Goal: Contribute content

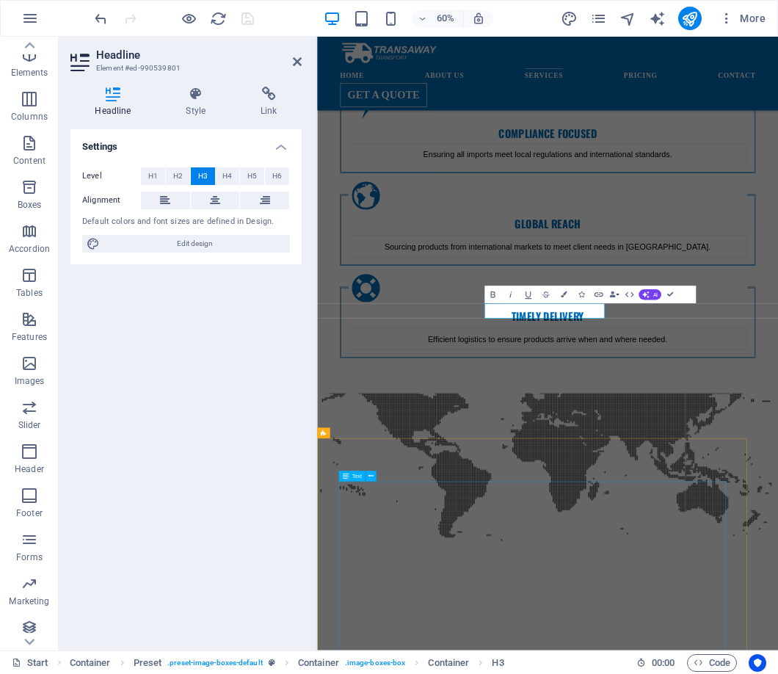
scroll to position [1782, 0]
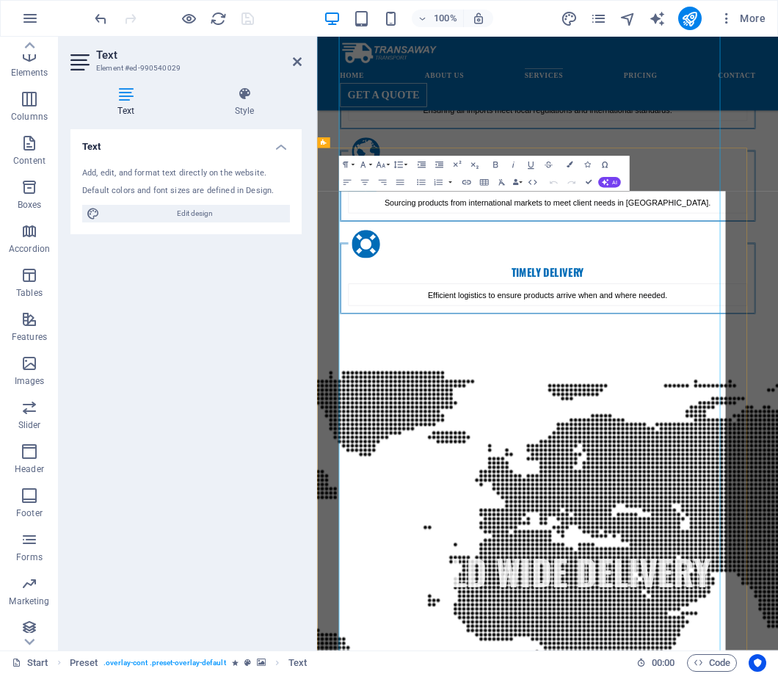
scroll to position [2193, 0]
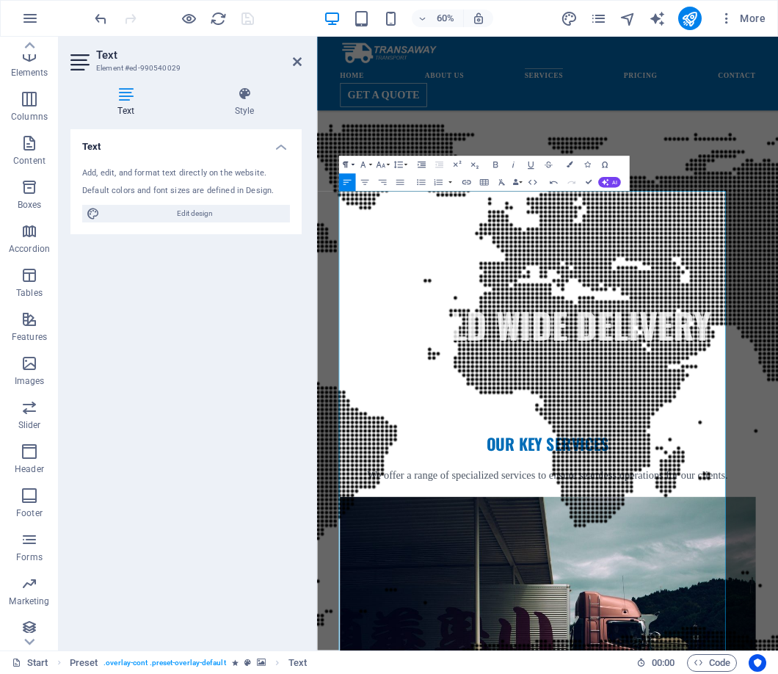
click at [352, 163] on button "Paragraph Format" at bounding box center [346, 165] width 17 height 18
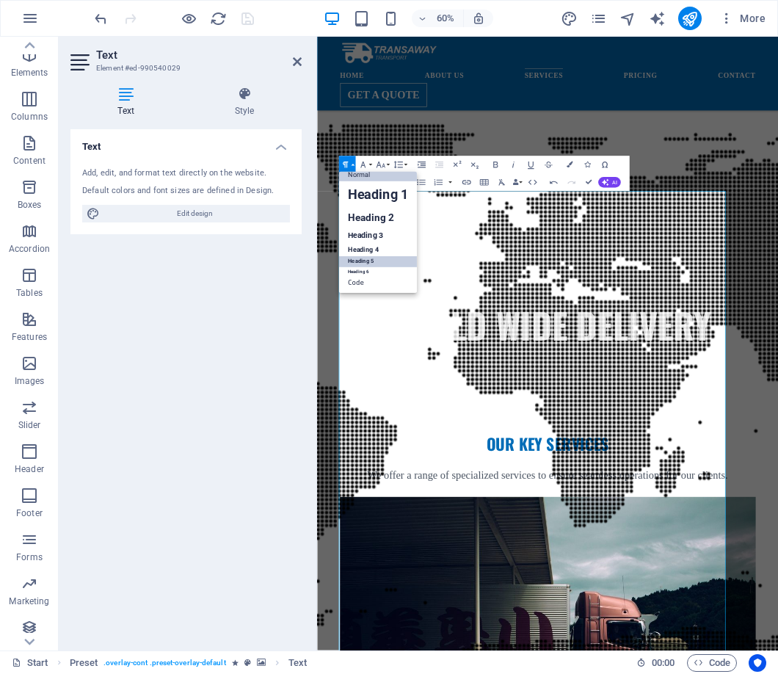
click at [388, 257] on link "Heading 5" at bounding box center [377, 262] width 78 height 11
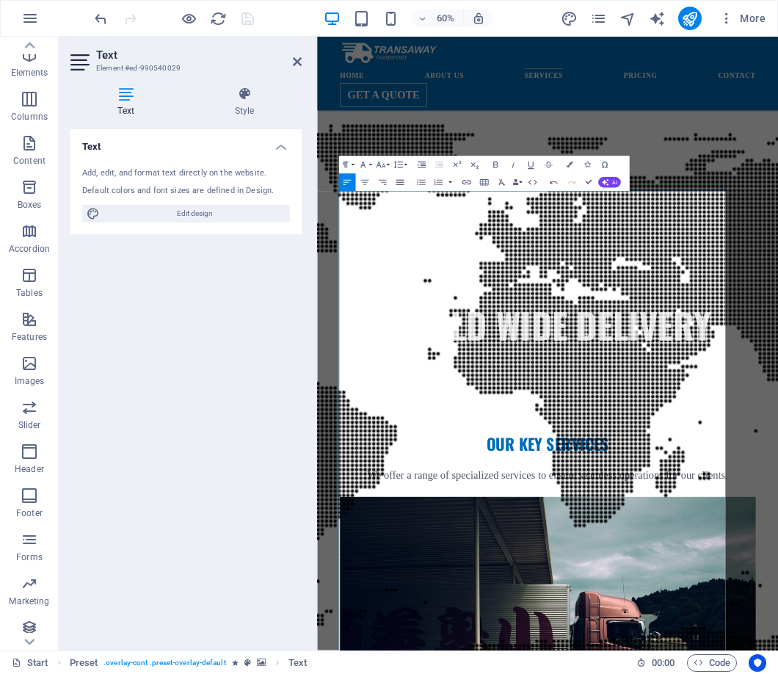
click at [399, 180] on icon "button" at bounding box center [400, 182] width 8 height 5
click at [365, 164] on icon "button" at bounding box center [362, 165] width 10 height 10
click at [389, 218] on link "Tahoma" at bounding box center [384, 221] width 70 height 13
click at [383, 163] on icon "button" at bounding box center [380, 165] width 10 height 10
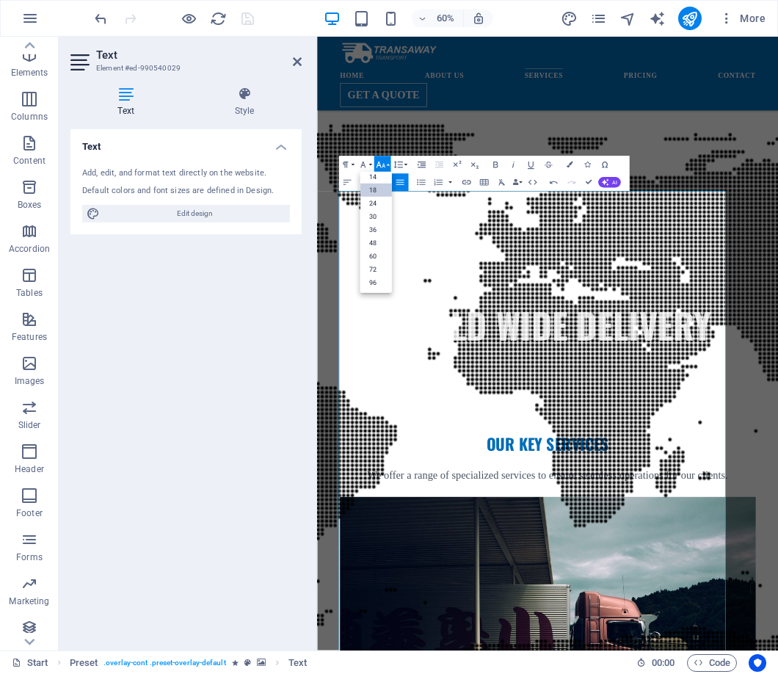
scroll to position [118, 0]
click at [379, 187] on link "18" at bounding box center [376, 190] width 32 height 13
click at [570, 164] on icon "button" at bounding box center [570, 165] width 6 height 6
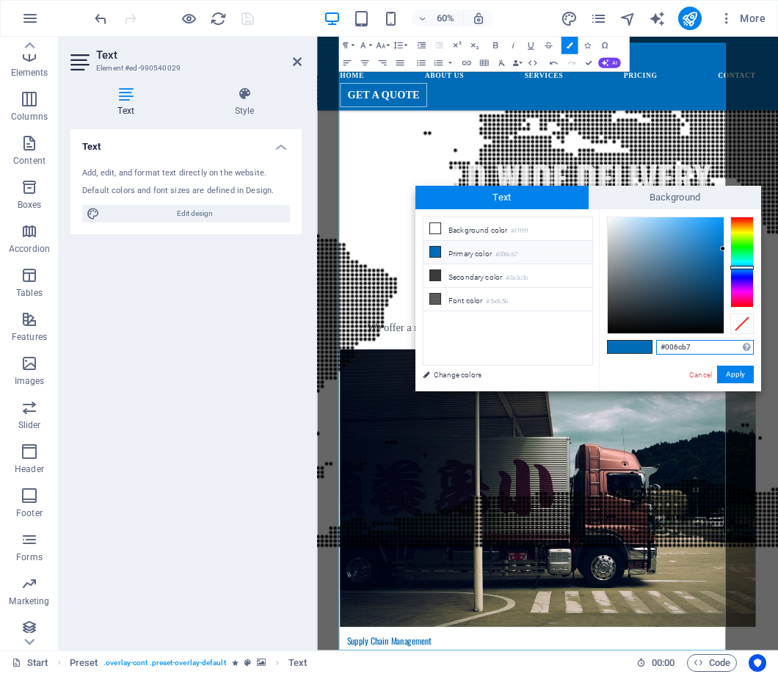
click at [717, 347] on input "#006cb7" at bounding box center [705, 347] width 98 height 15
drag, startPoint x: 697, startPoint y: 350, endPoint x: 656, endPoint y: 344, distance: 41.5
click at [656, 344] on input "#006cb7" at bounding box center [705, 347] width 98 height 15
paste input "30304"
type input "#030304"
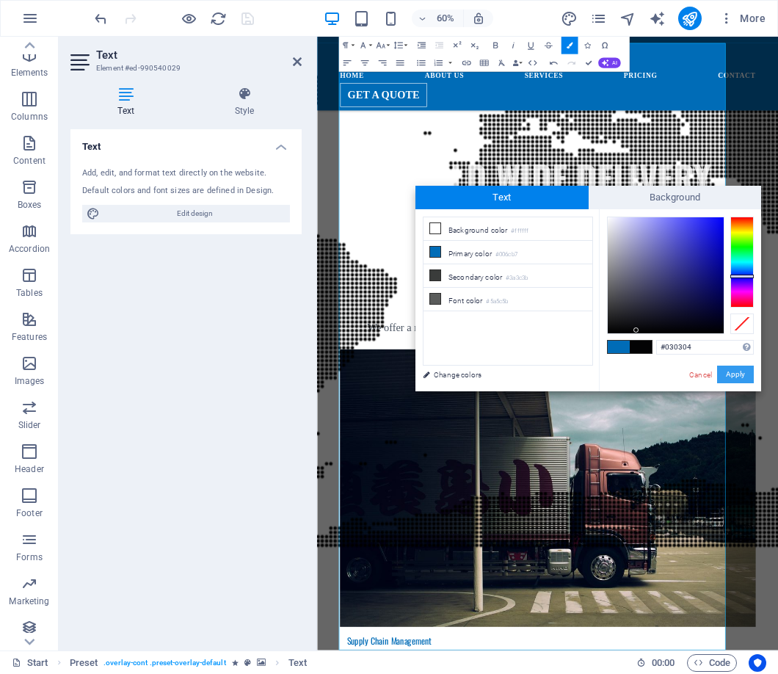
click at [737, 374] on button "Apply" at bounding box center [735, 375] width 37 height 18
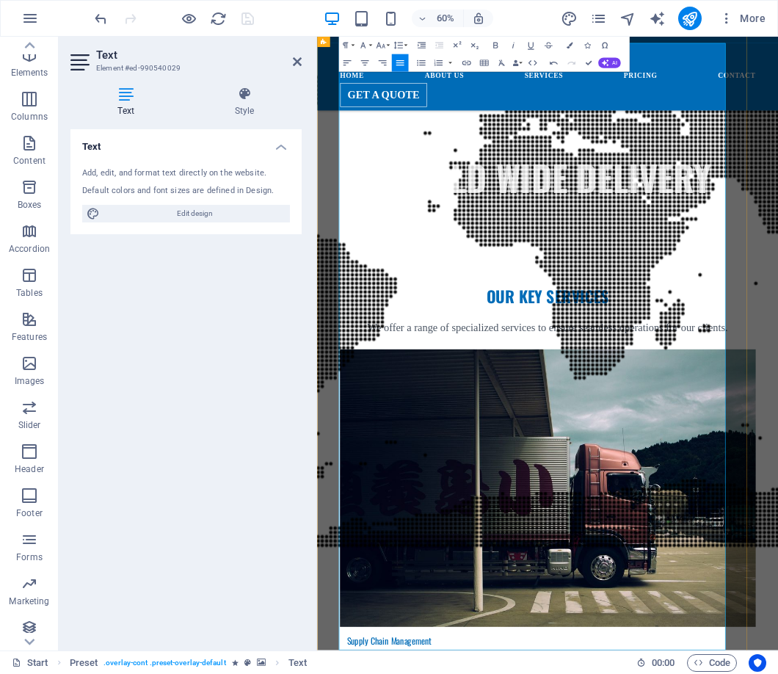
click at [296, 62] on icon at bounding box center [297, 62] width 9 height 12
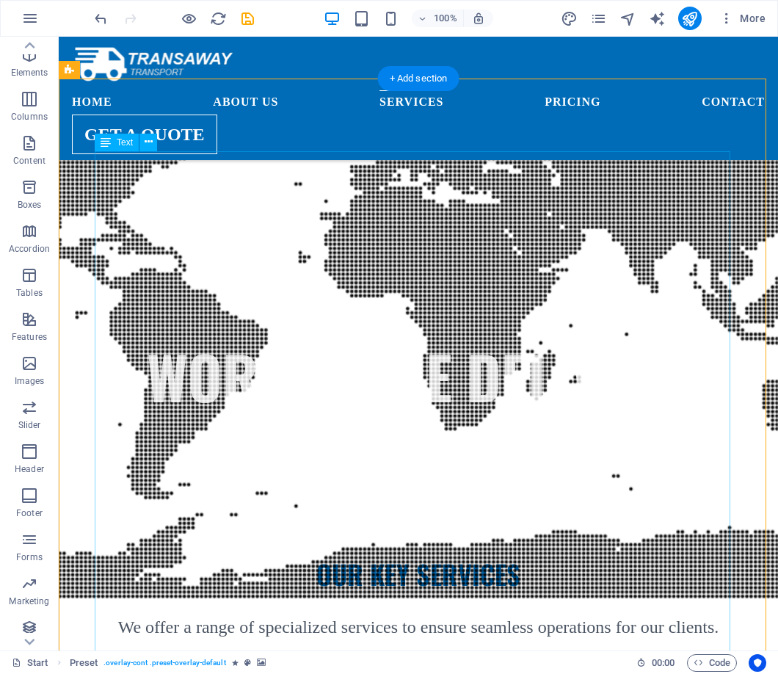
scroll to position [1412, 0]
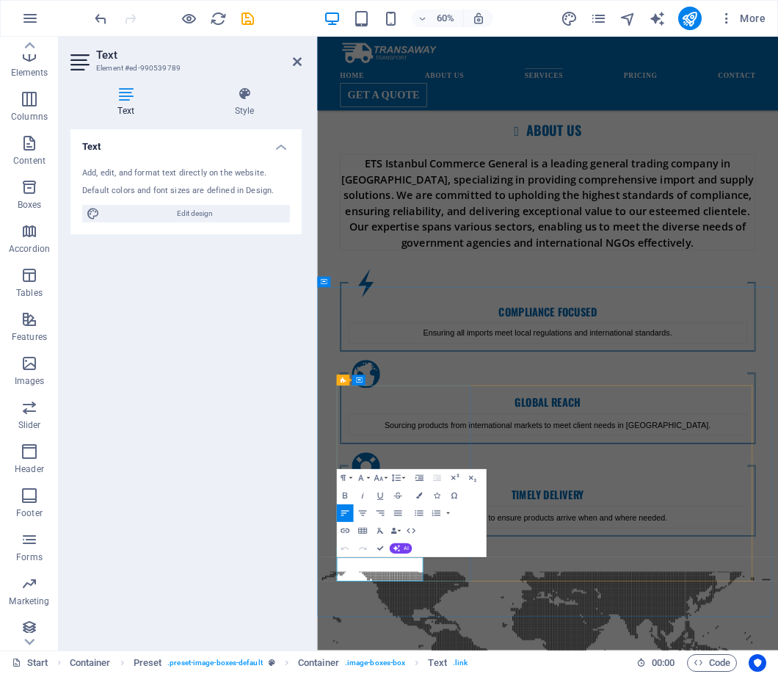
click at [349, 476] on button "Paragraph Format" at bounding box center [344, 478] width 17 height 18
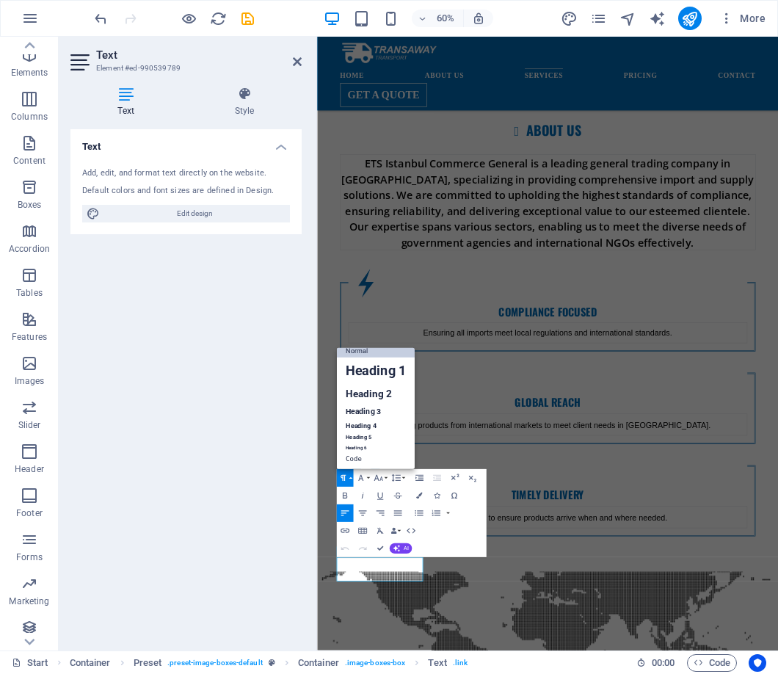
scroll to position [12, 0]
click at [381, 410] on link "Heading 3" at bounding box center [375, 411] width 78 height 15
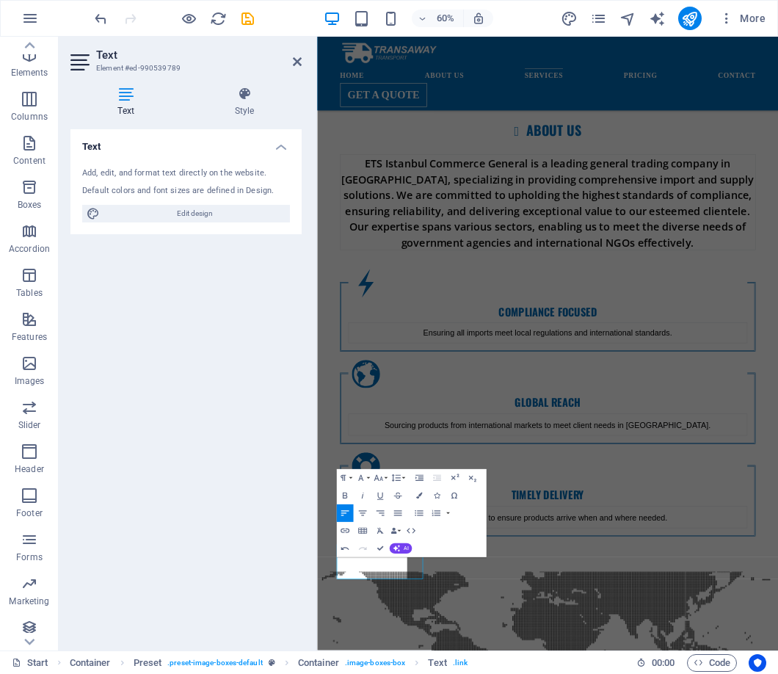
scroll to position [1415, 0]
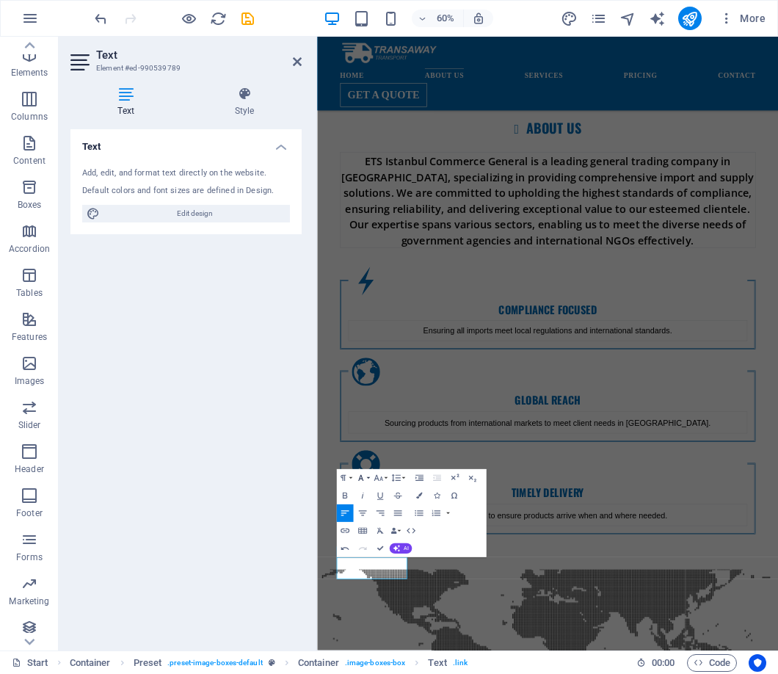
click at [366, 479] on button "Font Family" at bounding box center [362, 478] width 17 height 18
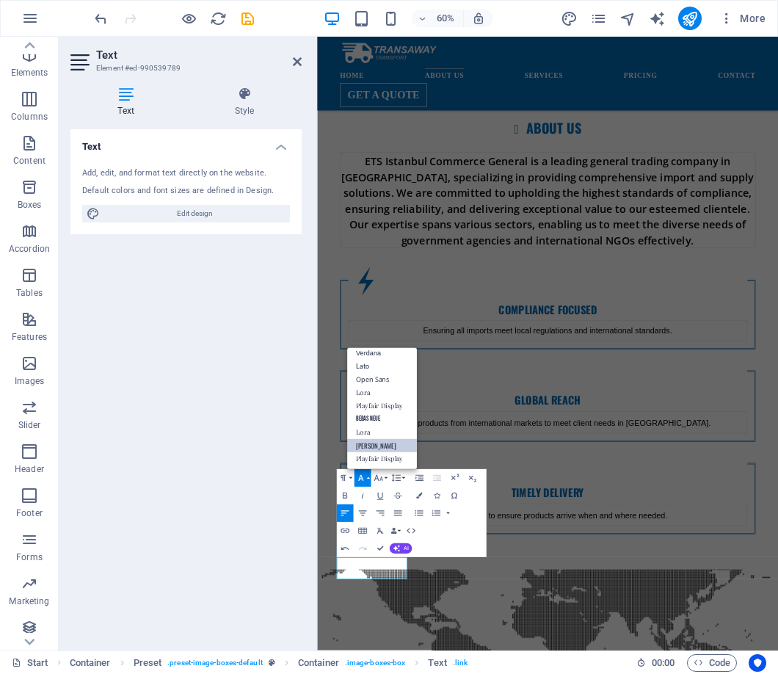
scroll to position [118, 0]
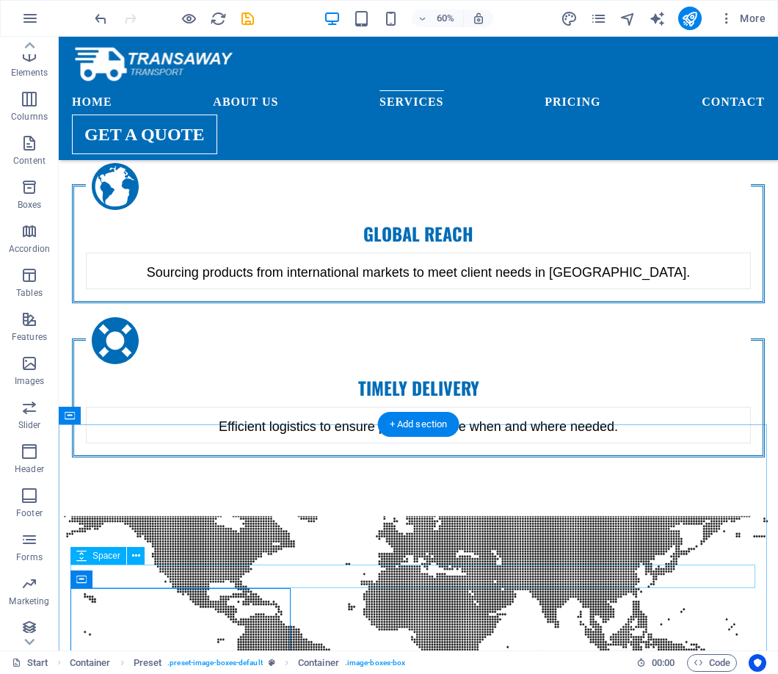
scroll to position [1584, 0]
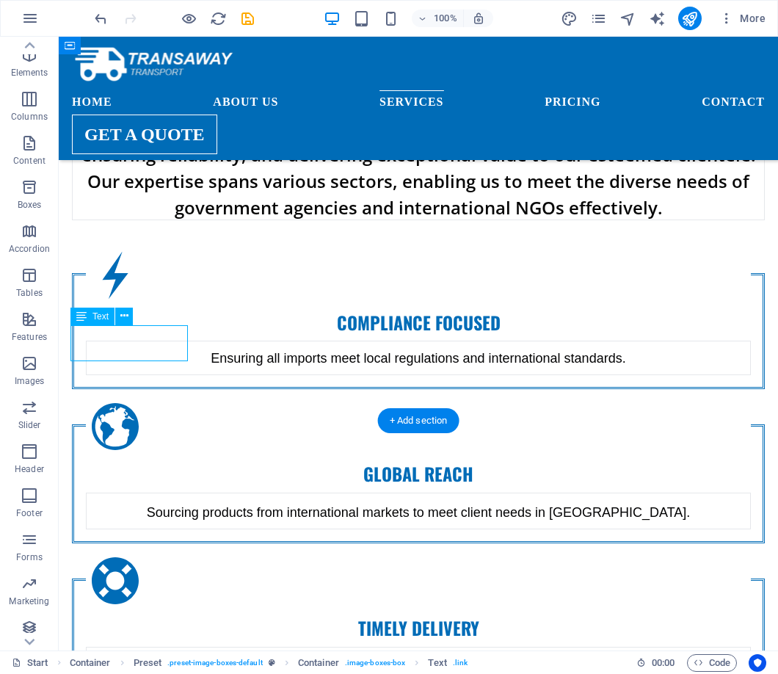
scroll to position [1993, 0]
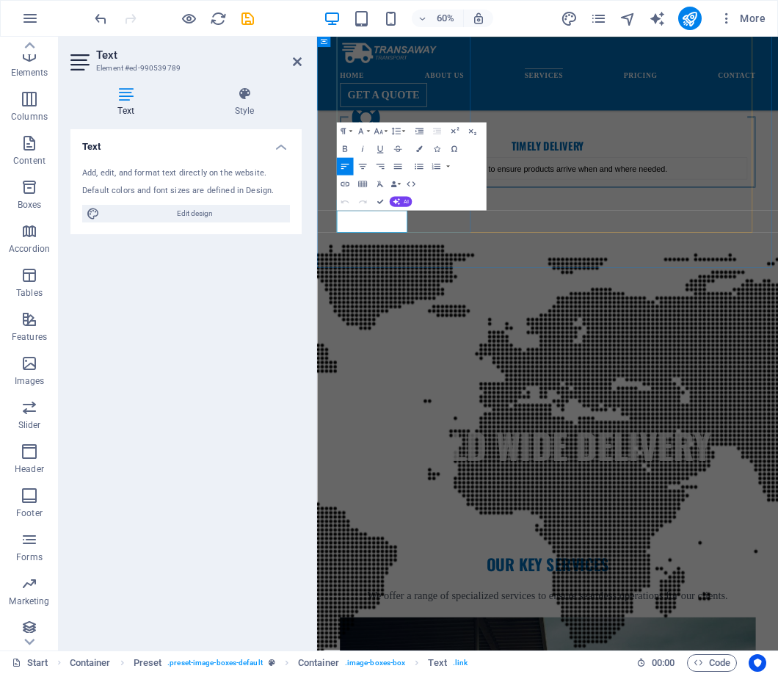
click at [352, 127] on button "Paragraph Format" at bounding box center [344, 132] width 17 height 18
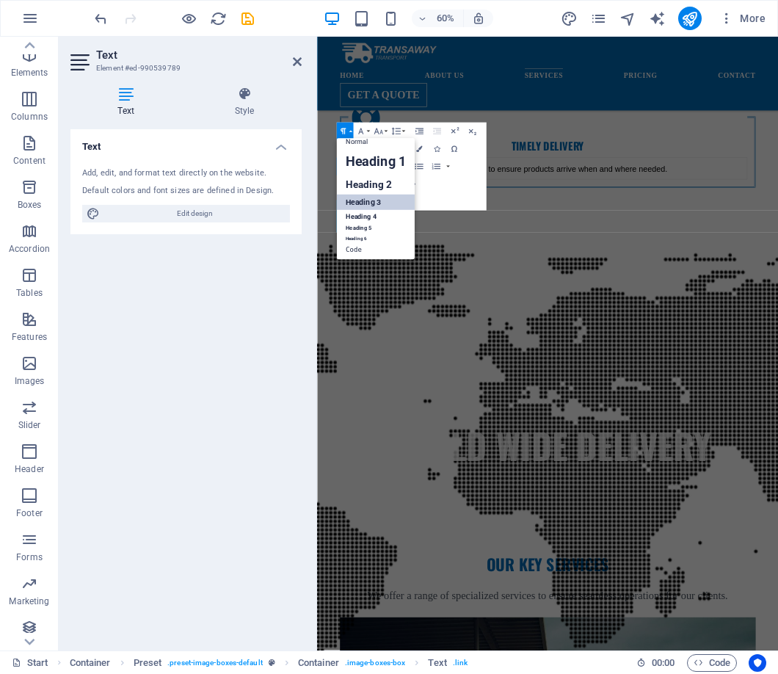
scroll to position [12, 0]
click at [352, 127] on button "Paragraph Format" at bounding box center [344, 132] width 17 height 18
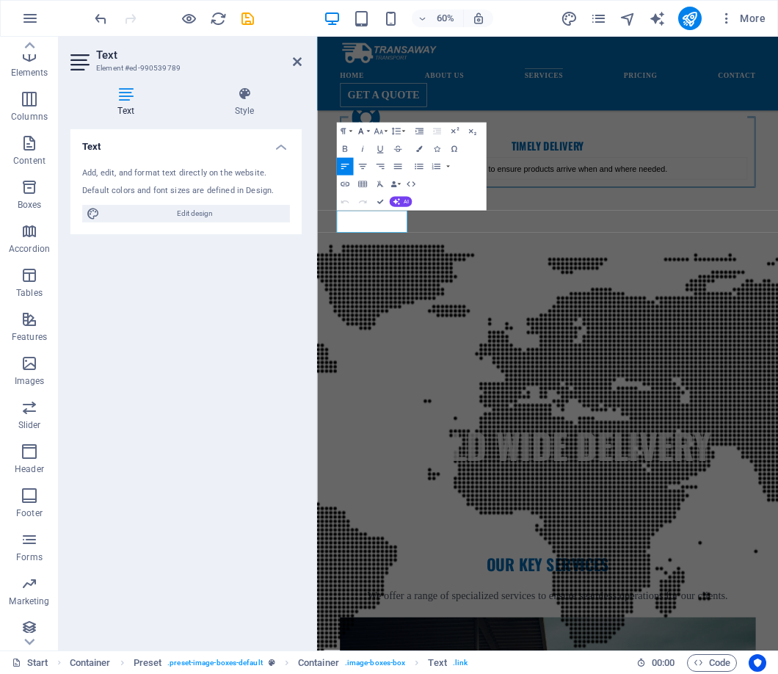
click at [366, 132] on button "Font Family" at bounding box center [362, 132] width 17 height 18
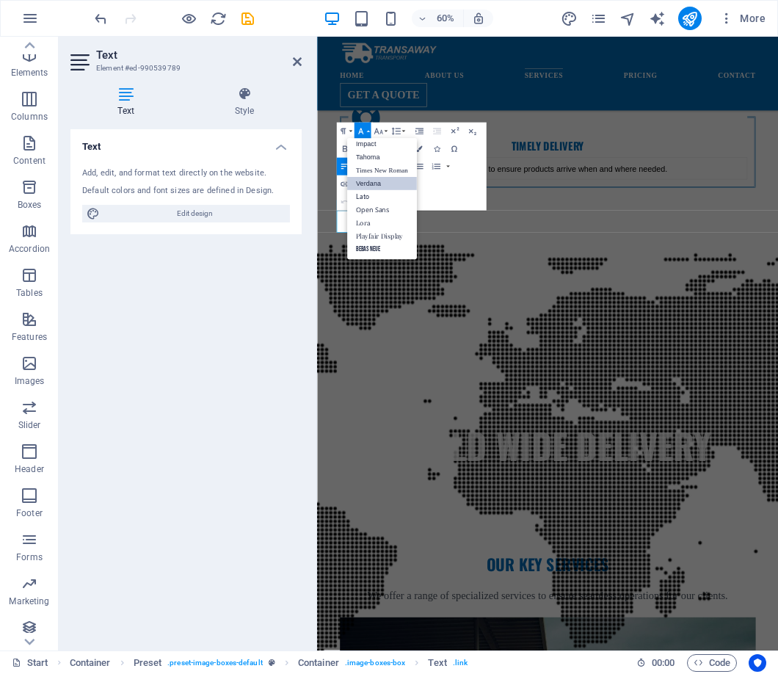
scroll to position [0, 0]
click at [366, 128] on button "Font Family" at bounding box center [362, 132] width 17 height 18
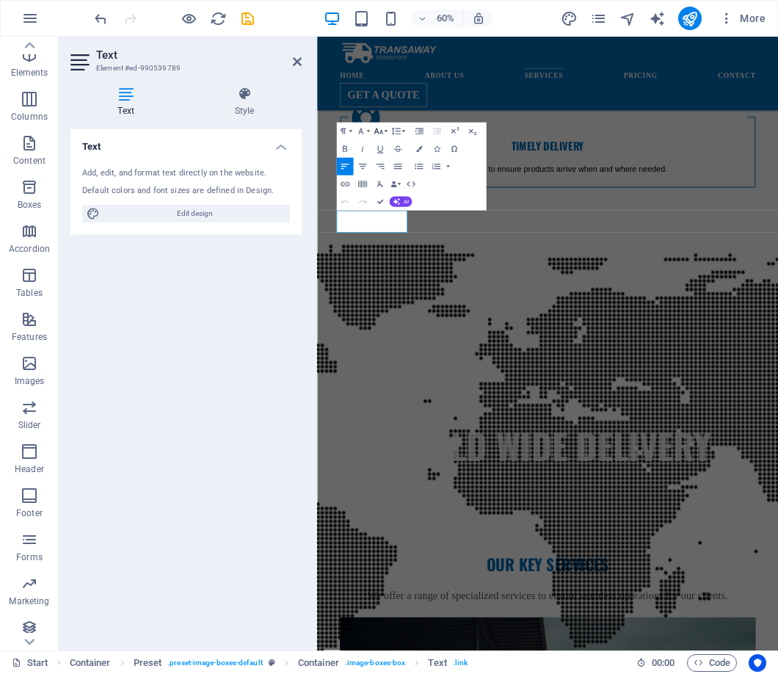
click at [385, 126] on button "Font Size" at bounding box center [379, 132] width 17 height 18
click at [285, 348] on div "Text Add, edit, and format text directly on the website. Default colors and fon…" at bounding box center [185, 383] width 231 height 509
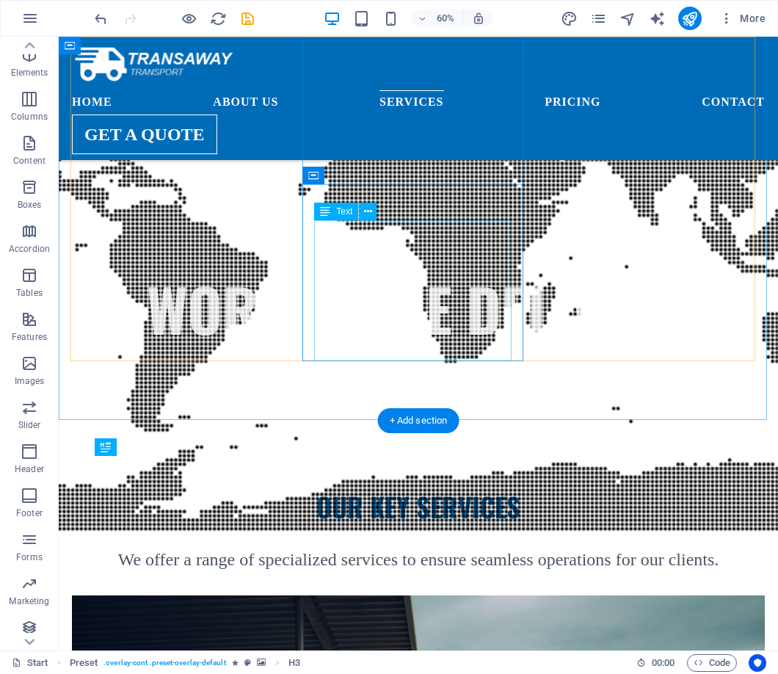
scroll to position [1584, 0]
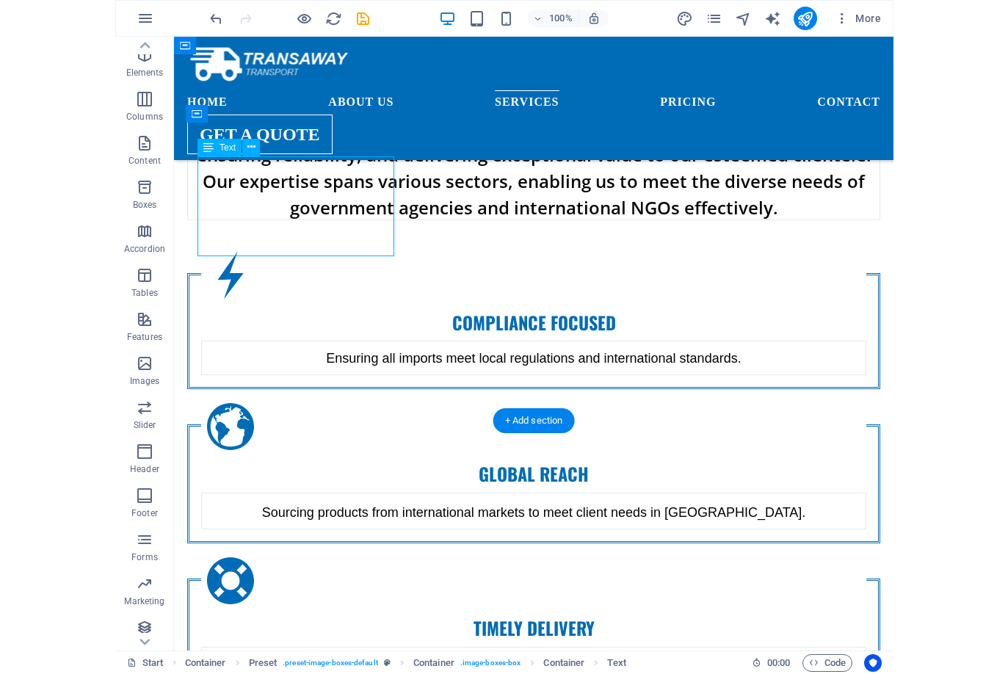
scroll to position [1993, 0]
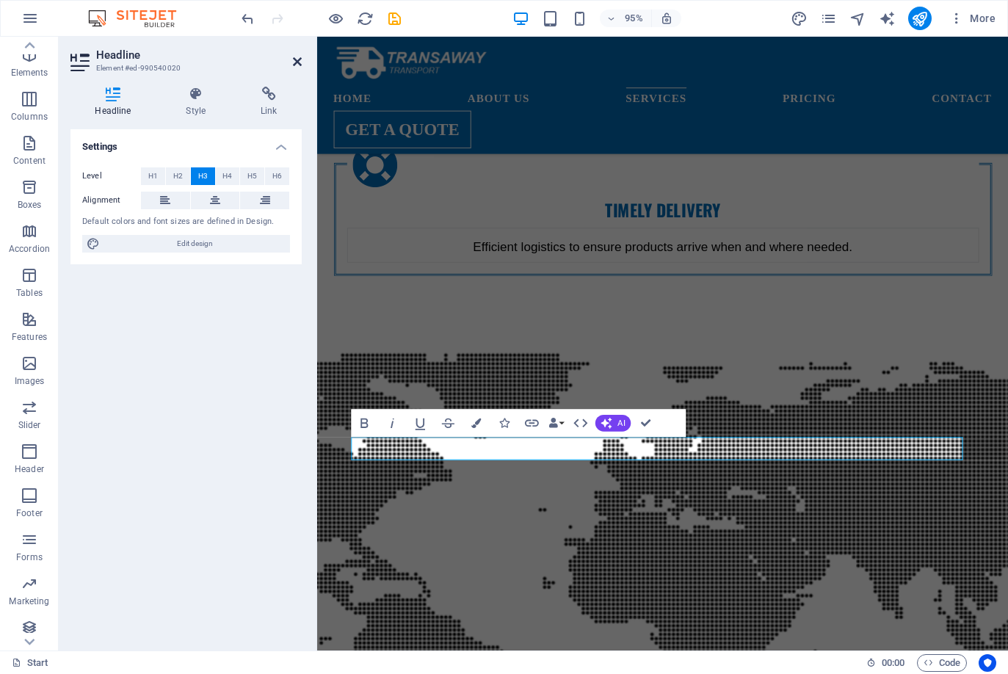
click at [294, 62] on icon at bounding box center [297, 62] width 9 height 12
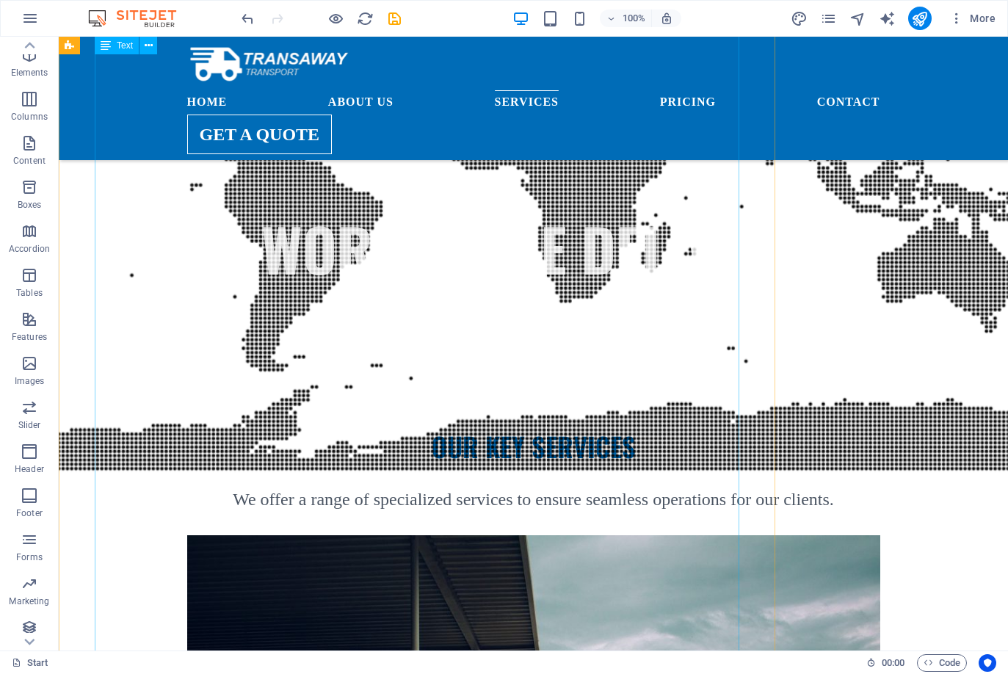
scroll to position [2024, 0]
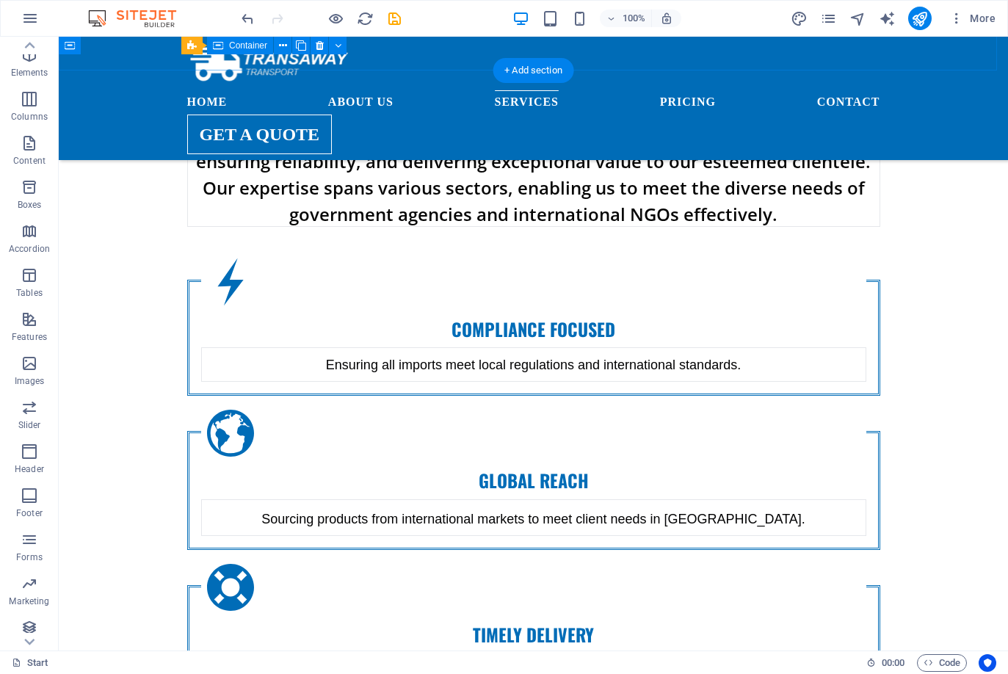
scroll to position [1248, 0]
